Goal: Task Accomplishment & Management: Use online tool/utility

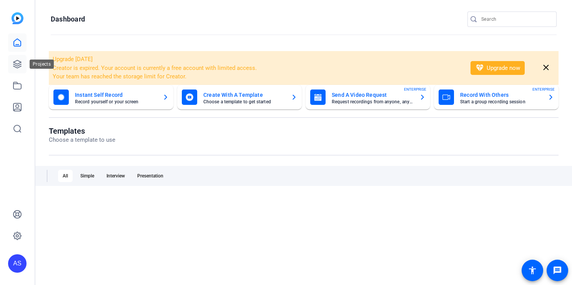
click at [12, 65] on link at bounding box center [17, 64] width 18 height 18
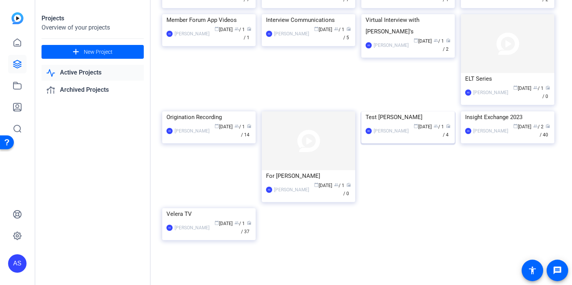
scroll to position [470, 0]
click at [402, 135] on div "[PERSON_NAME]" at bounding box center [391, 131] width 35 height 8
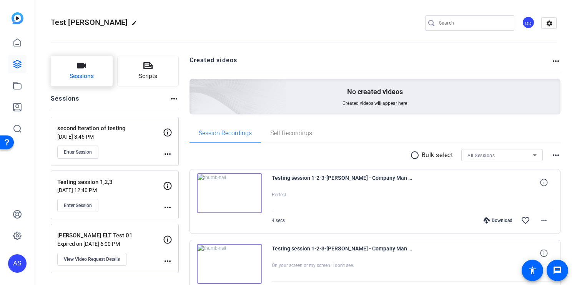
click at [95, 66] on button "Sessions" at bounding box center [82, 71] width 62 height 31
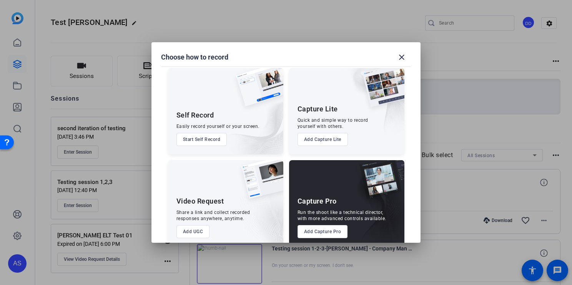
scroll to position [16, 0]
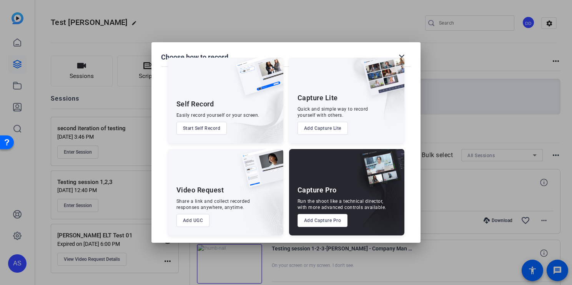
click at [215, 127] on button "Start Self Record" at bounding box center [201, 128] width 51 height 13
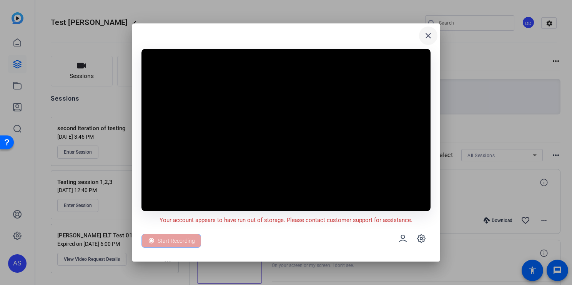
click at [429, 34] on mat-icon "close" at bounding box center [428, 35] width 9 height 9
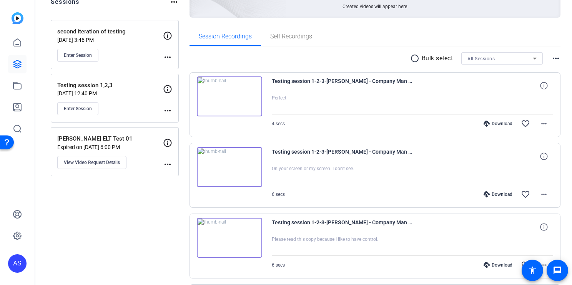
scroll to position [99, 0]
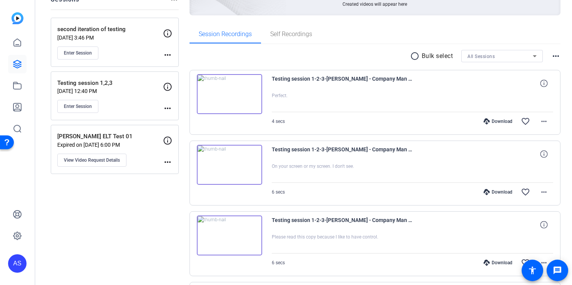
click at [411, 56] on mat-icon "radio_button_unchecked" at bounding box center [416, 56] width 12 height 9
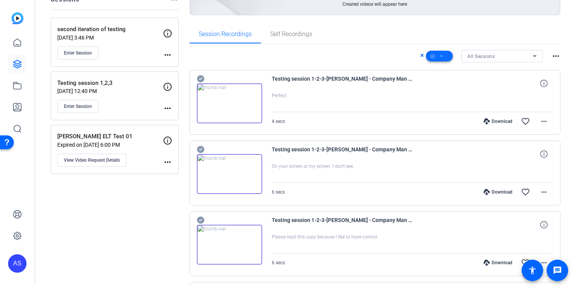
click at [444, 55] on span at bounding box center [439, 56] width 27 height 18
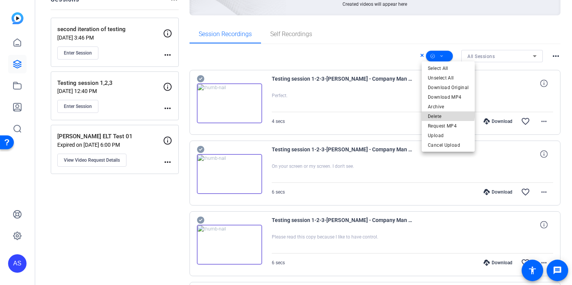
click at [438, 112] on span "Delete" at bounding box center [448, 116] width 41 height 9
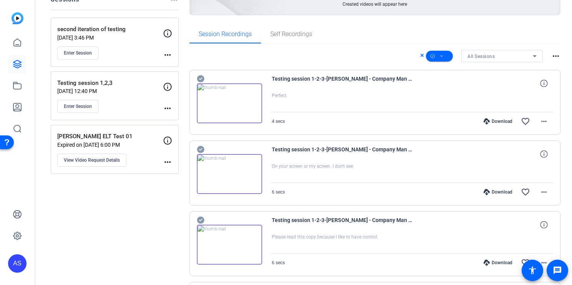
click at [200, 76] on icon at bounding box center [200, 78] width 7 height 7
click at [201, 148] on icon at bounding box center [200, 149] width 7 height 7
click at [201, 220] on icon at bounding box center [201, 220] width 8 height 9
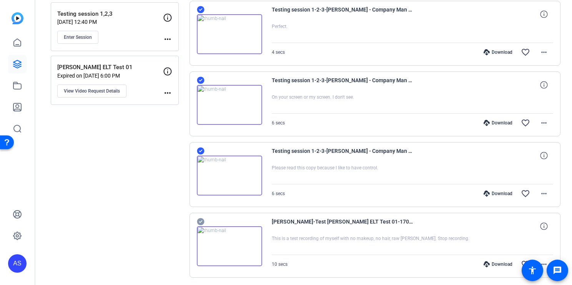
scroll to position [195, 0]
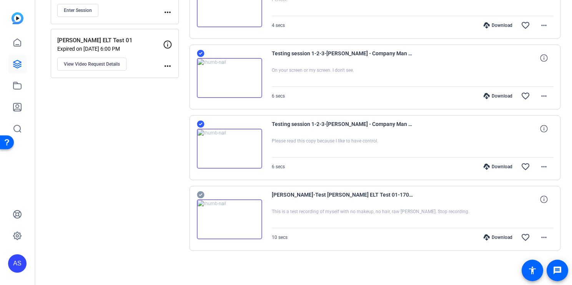
click at [201, 196] on icon at bounding box center [200, 194] width 7 height 7
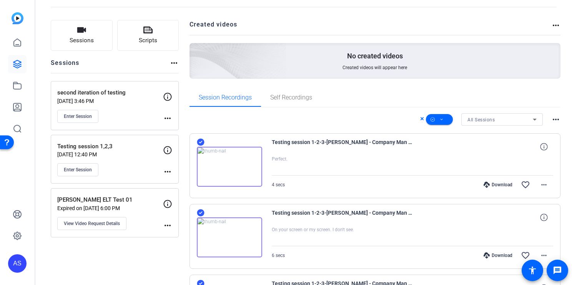
scroll to position [0, 0]
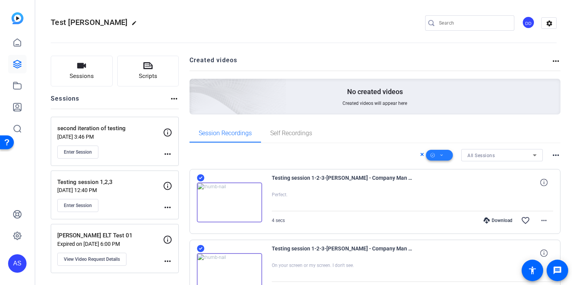
click at [444, 155] on span at bounding box center [439, 155] width 27 height 18
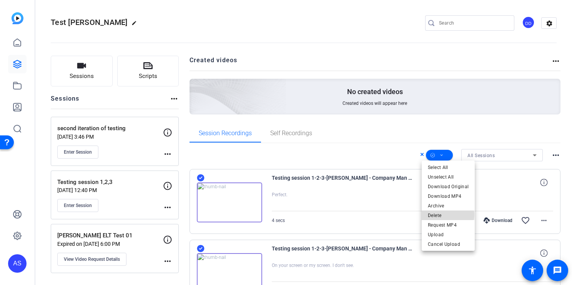
click at [445, 215] on span "Delete" at bounding box center [448, 215] width 41 height 9
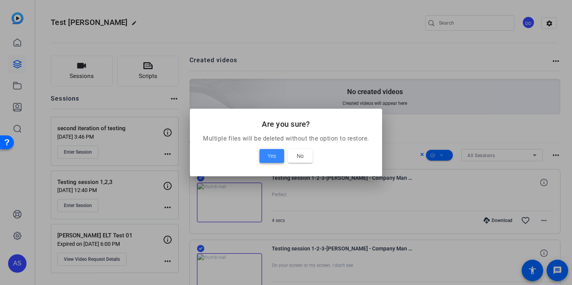
click at [270, 155] on span "Yes" at bounding box center [271, 155] width 8 height 9
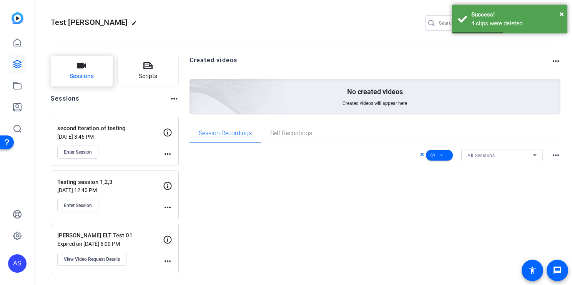
click at [76, 70] on button "Sessions" at bounding box center [82, 71] width 62 height 31
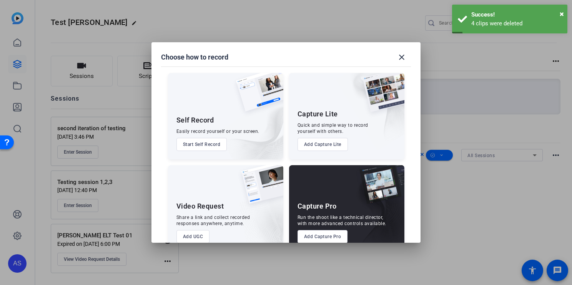
click at [208, 146] on button "Start Self Record" at bounding box center [201, 144] width 51 height 13
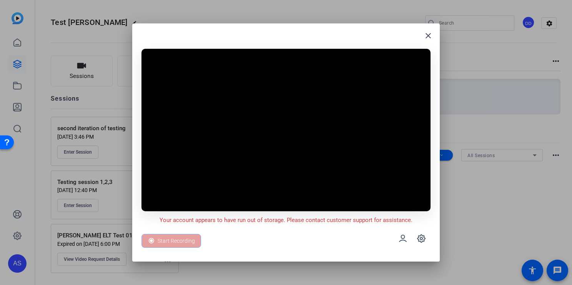
click at [186, 240] on div "Start Recording" at bounding box center [171, 241] width 60 height 14
click at [429, 34] on mat-icon "close" at bounding box center [428, 35] width 9 height 9
